Goal: Transaction & Acquisition: Purchase product/service

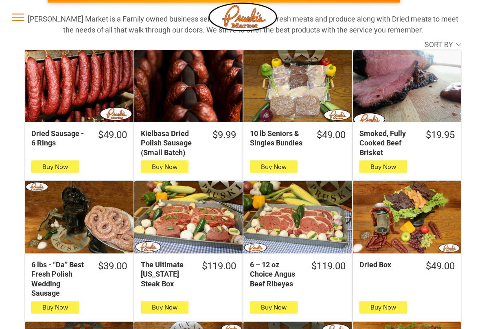
scroll to position [94, 0]
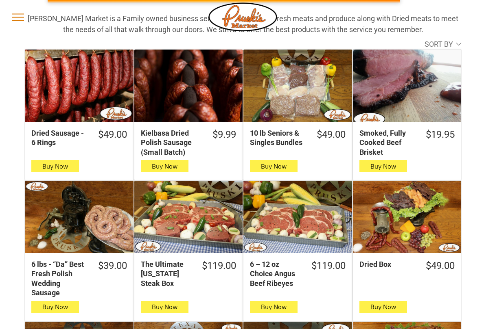
click at [397, 131] on div "Smoked, Fully Cooked Beef Brisket" at bounding box center [387, 143] width 57 height 28
